Goal: Information Seeking & Learning: Learn about a topic

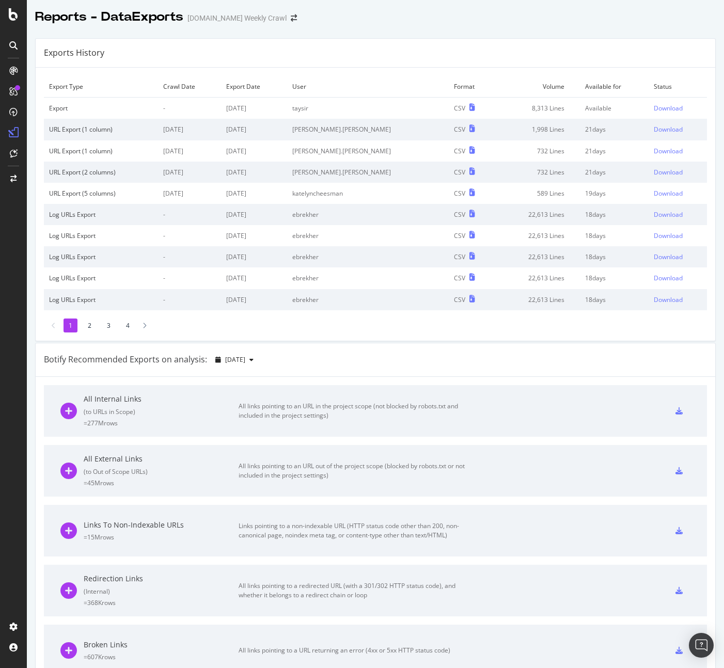
drag, startPoint x: 442, startPoint y: 69, endPoint x: 460, endPoint y: 78, distance: 20.6
click at [442, 69] on div "Export Type Crawl Date Export Date User Format Volume Available for Status Expo…" at bounding box center [375, 204] width 679 height 273
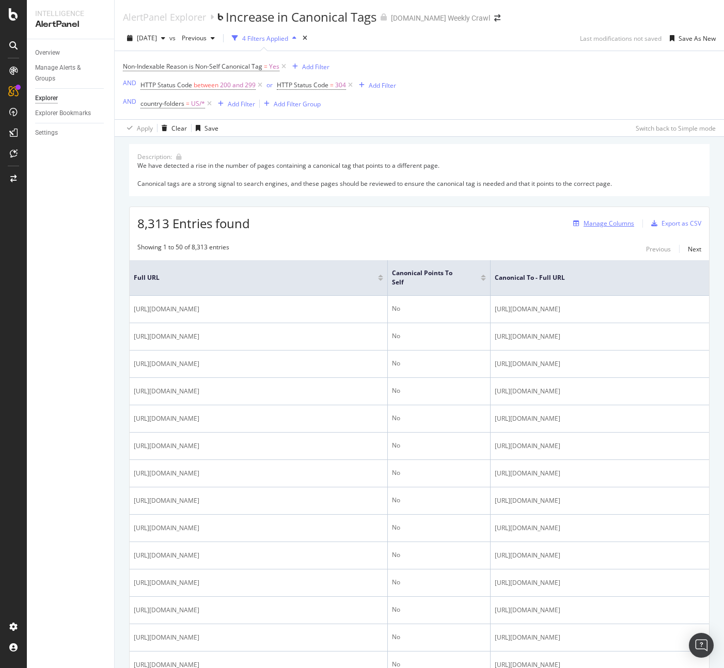
click at [615, 225] on div "Manage Columns" at bounding box center [608, 223] width 51 height 9
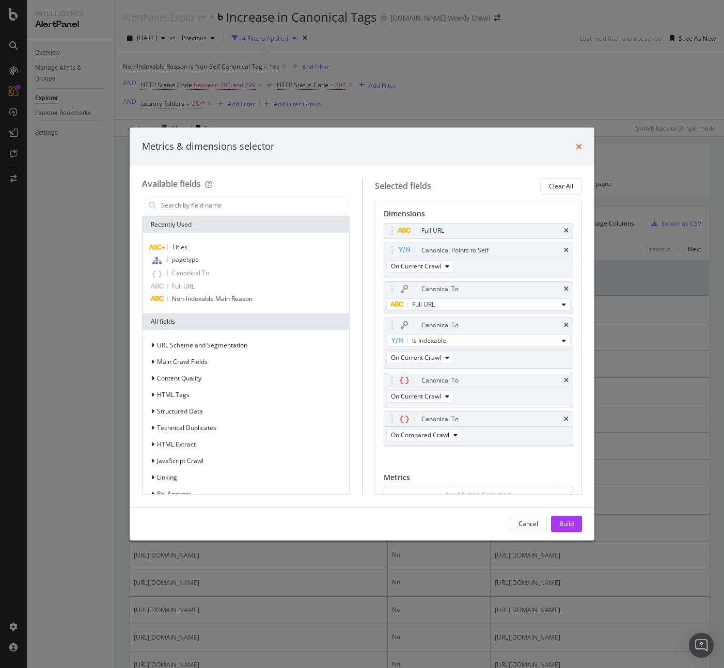
click at [577, 147] on icon "times" at bounding box center [579, 146] width 6 height 8
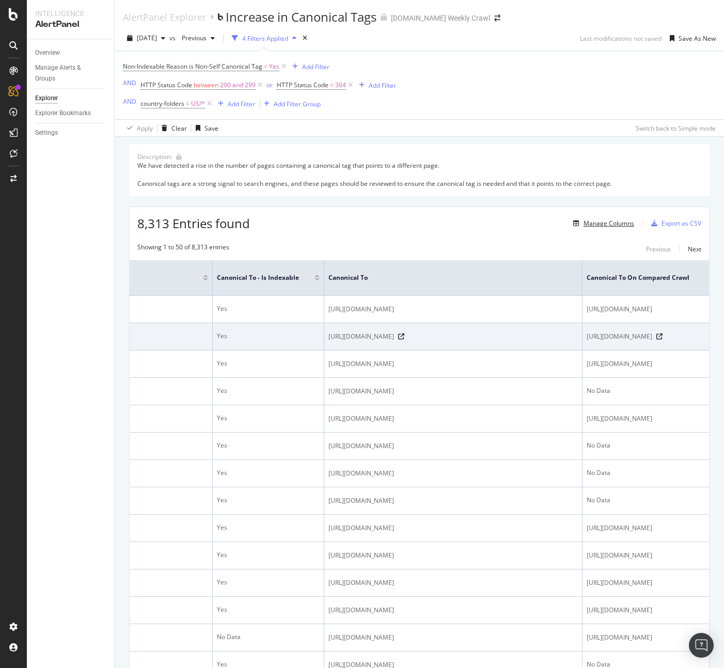
scroll to position [0, 667]
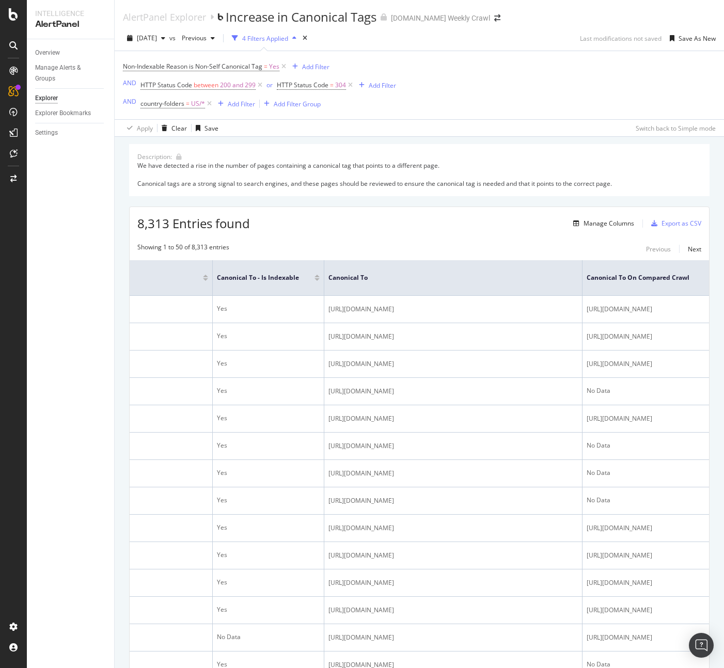
click at [600, 225] on div "Manage Columns" at bounding box center [608, 223] width 51 height 9
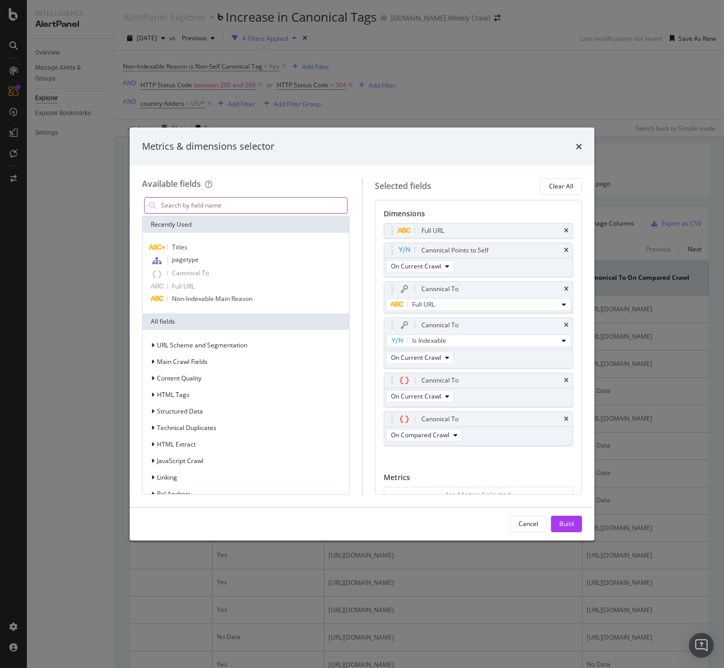
click at [246, 202] on input "modal" at bounding box center [253, 205] width 187 height 15
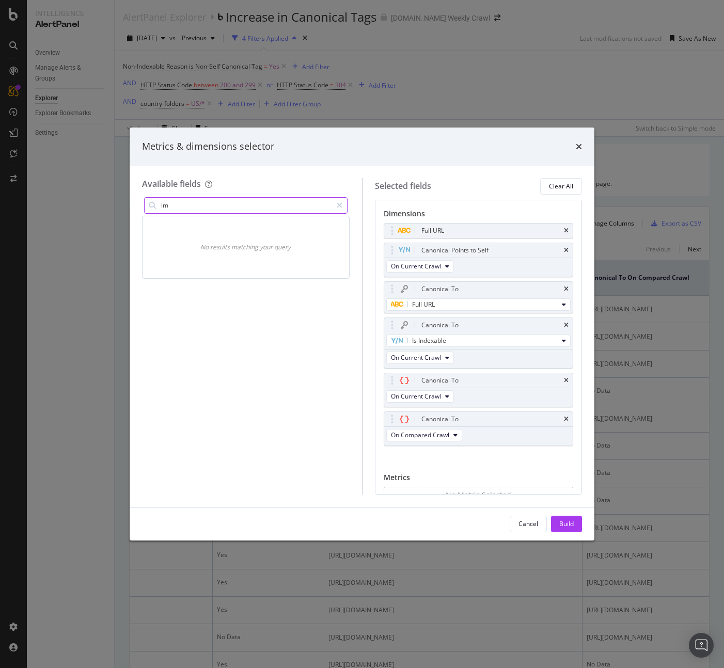
type input "i"
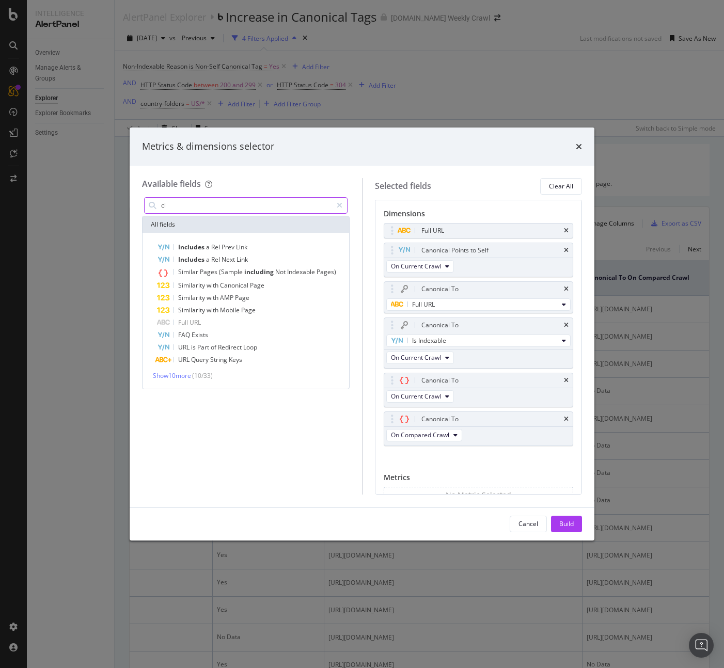
type input "c"
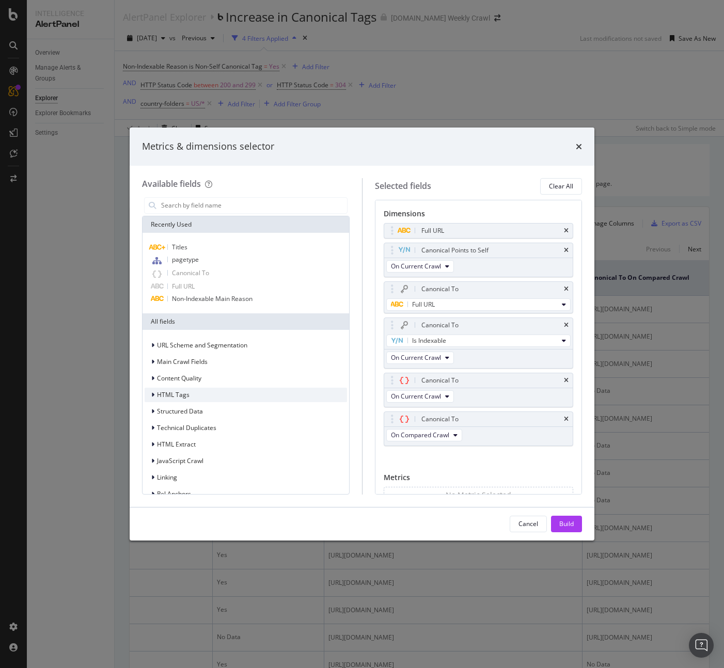
scroll to position [15, 0]
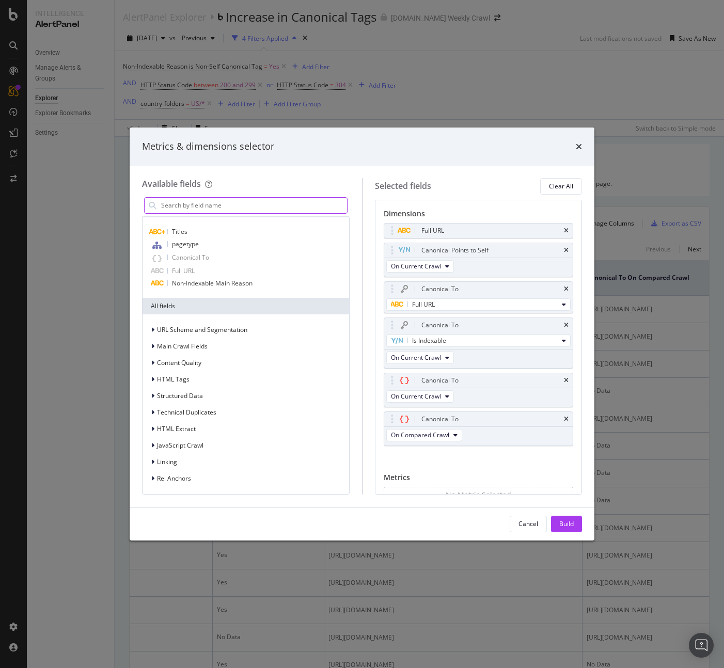
click at [228, 205] on input "modal" at bounding box center [253, 205] width 187 height 15
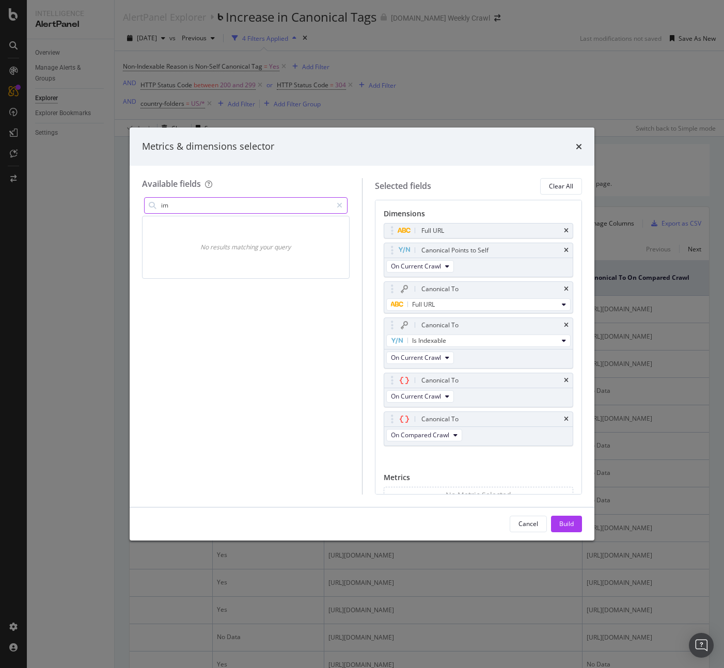
type input "i"
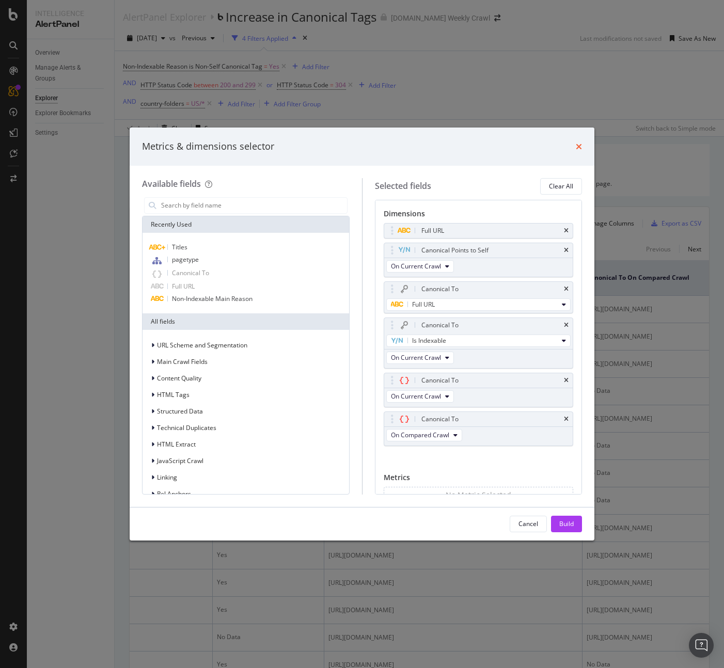
click at [578, 149] on icon "times" at bounding box center [579, 146] width 6 height 8
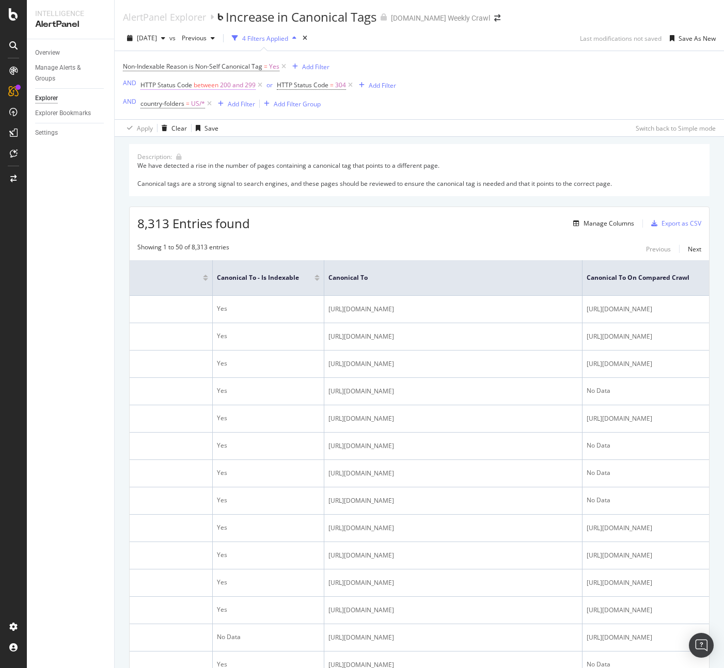
click at [239, 87] on span "200 and 299" at bounding box center [238, 85] width 36 height 14
click at [391, 117] on div "Non-Indexable Reason is Non-Self Canonical Tag = Yes Add Filter AND HTTP Status…" at bounding box center [419, 85] width 593 height 68
click at [316, 86] on span "HTTP Status Code" at bounding box center [303, 85] width 52 height 9
click at [485, 109] on div "Non-Indexable Reason is Non-Self Canonical Tag = Yes Add Filter AND HTTP Status…" at bounding box center [419, 85] width 593 height 68
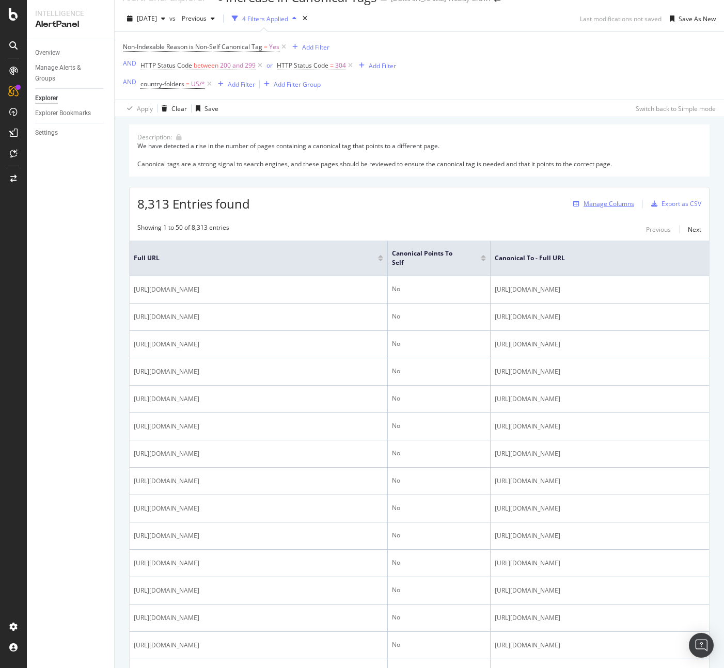
click at [622, 205] on div "Manage Columns" at bounding box center [608, 203] width 51 height 9
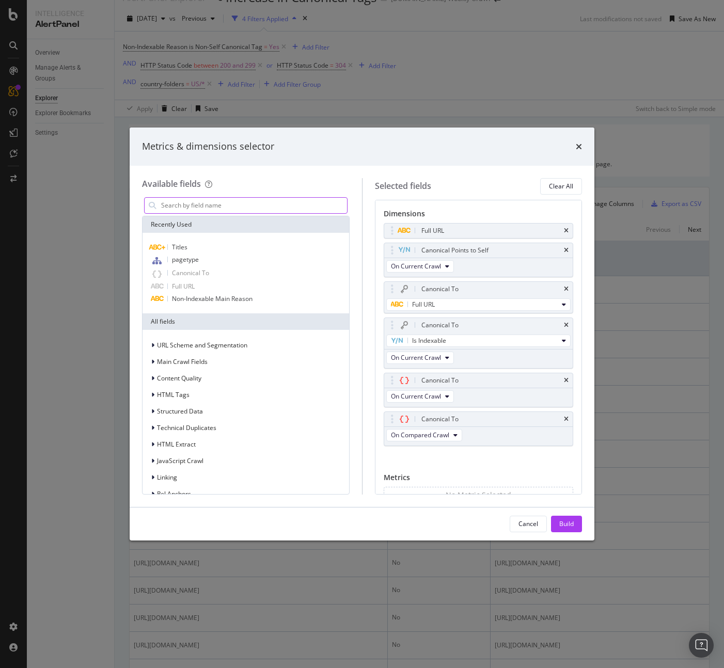
click at [274, 202] on input "modal" at bounding box center [253, 205] width 187 height 15
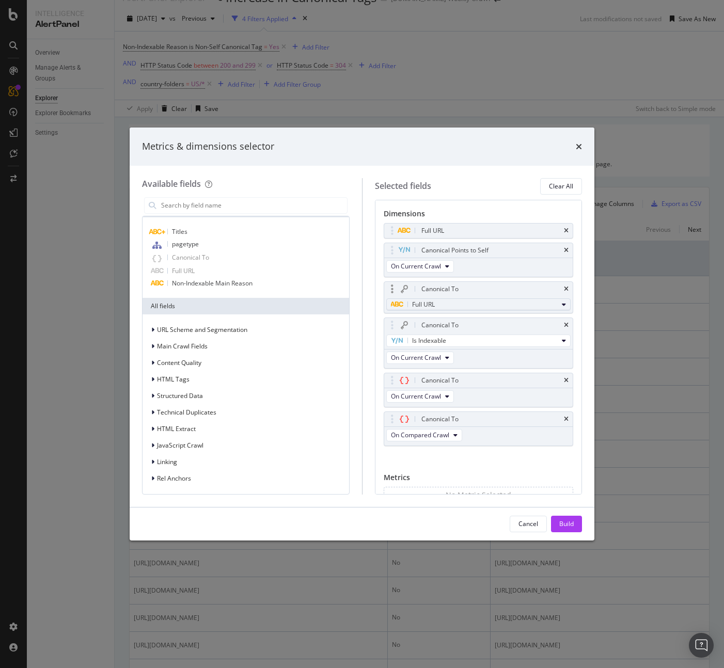
scroll to position [40, 0]
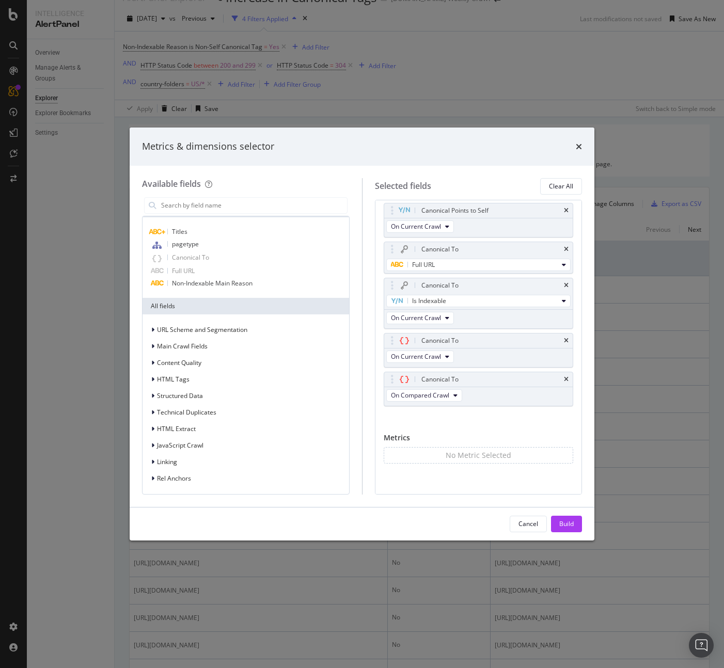
click at [582, 147] on div "Metrics & dimensions selector" at bounding box center [362, 147] width 465 height 38
click at [579, 147] on icon "times" at bounding box center [579, 146] width 6 height 8
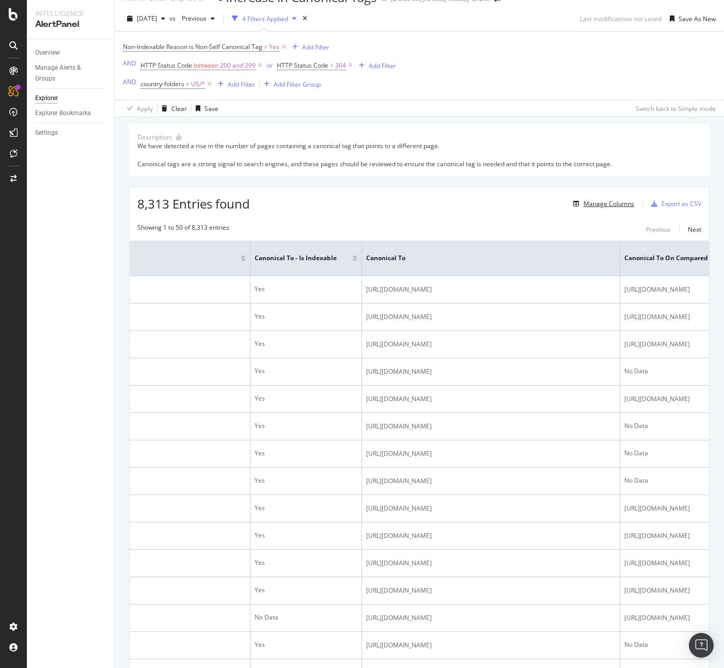
scroll to position [0, 0]
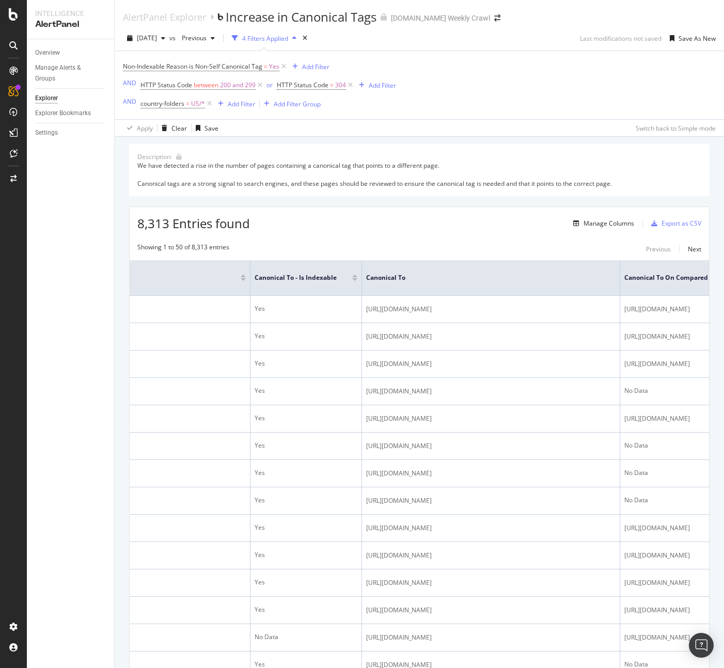
click at [288, 38] on div "4 Filters Applied" at bounding box center [265, 38] width 46 height 9
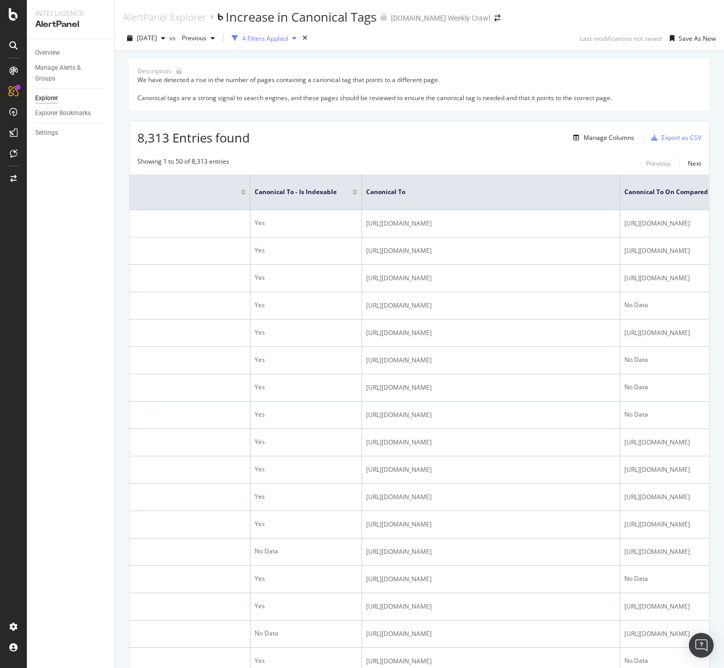
click at [288, 38] on div "4 Filters Applied" at bounding box center [265, 38] width 46 height 9
